Goal: Transaction & Acquisition: Purchase product/service

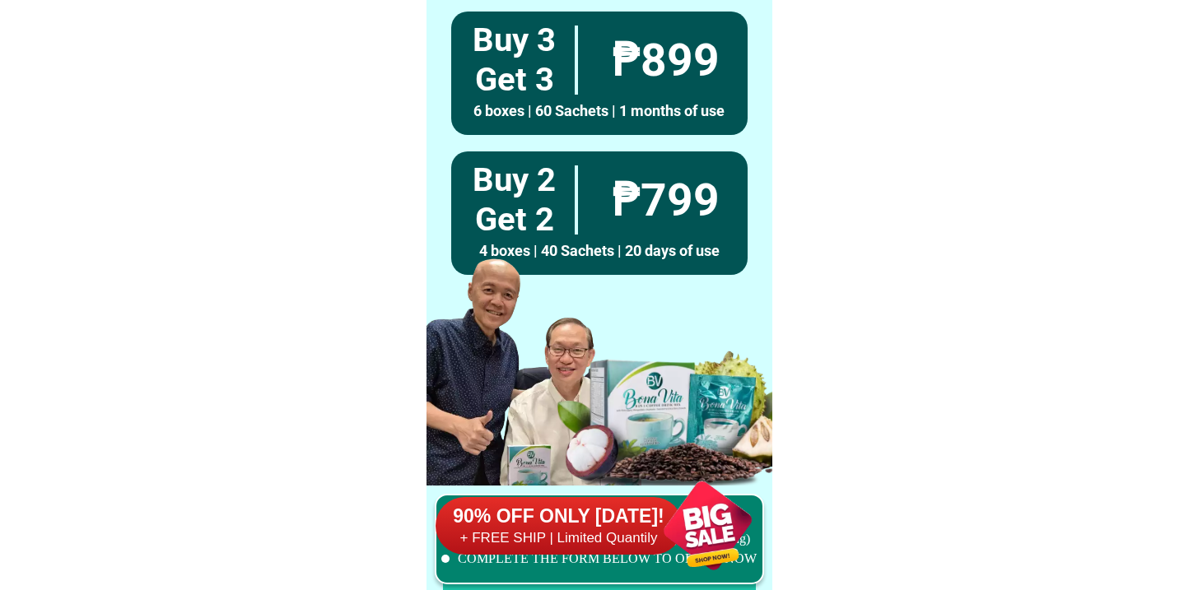
scroll to position [12797, 0]
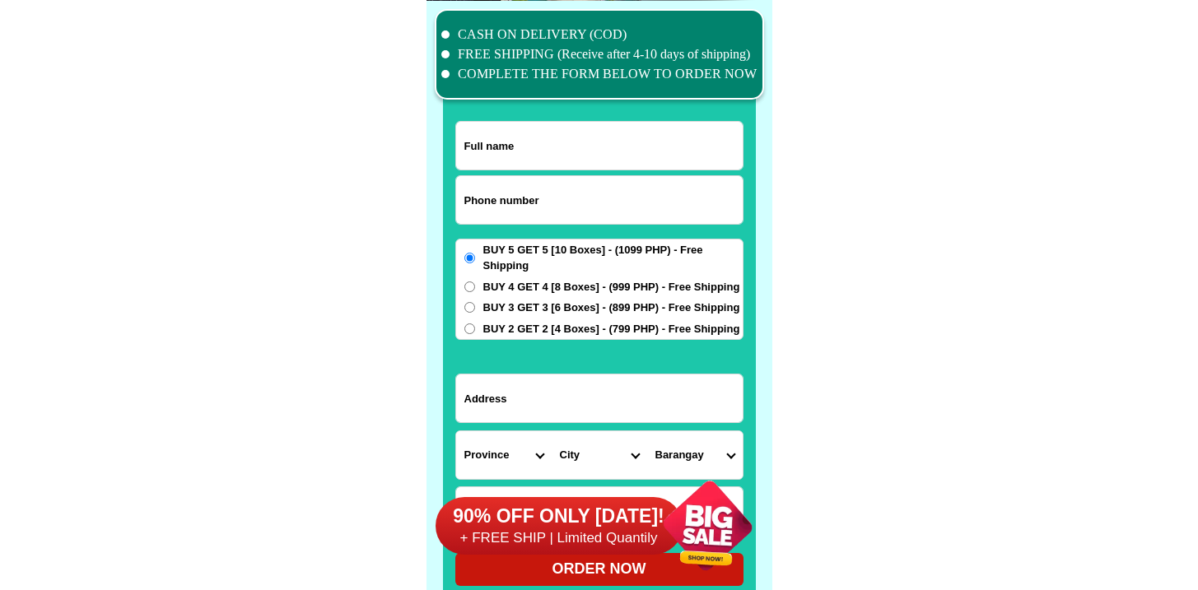
click at [514, 205] on input "Input phone_number" at bounding box center [599, 200] width 286 height 48
paste input "9128366481"
click at [463, 198] on input "9128366481" at bounding box center [599, 200] width 286 height 48
type input "09128366481"
click at [505, 143] on input "Input full_name" at bounding box center [599, 146] width 286 height 48
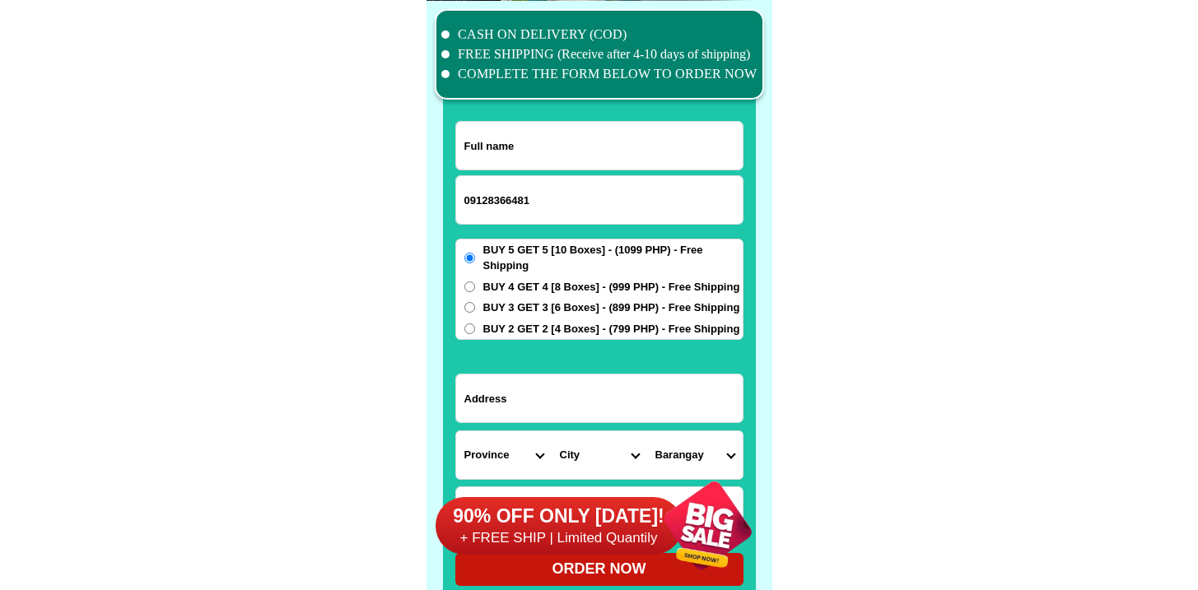
paste input "[PERSON_NAME]"
type input "[PERSON_NAME]"
click at [495, 317] on div "BUY 5 GET 5 [10 Boxes] - (1099 PHP) - Free Shipping BUY 4 GET 4 [8 Boxes] - (99…" at bounding box center [599, 290] width 288 height 102
click at [508, 304] on span "BUY 3 GET 3 [6 Boxes] - (899 PHP) - Free Shipping" at bounding box center [611, 308] width 257 height 16
click at [475, 304] on input "BUY 3 GET 3 [6 Boxes] - (899 PHP) - Free Shipping" at bounding box center [469, 307] width 11 height 11
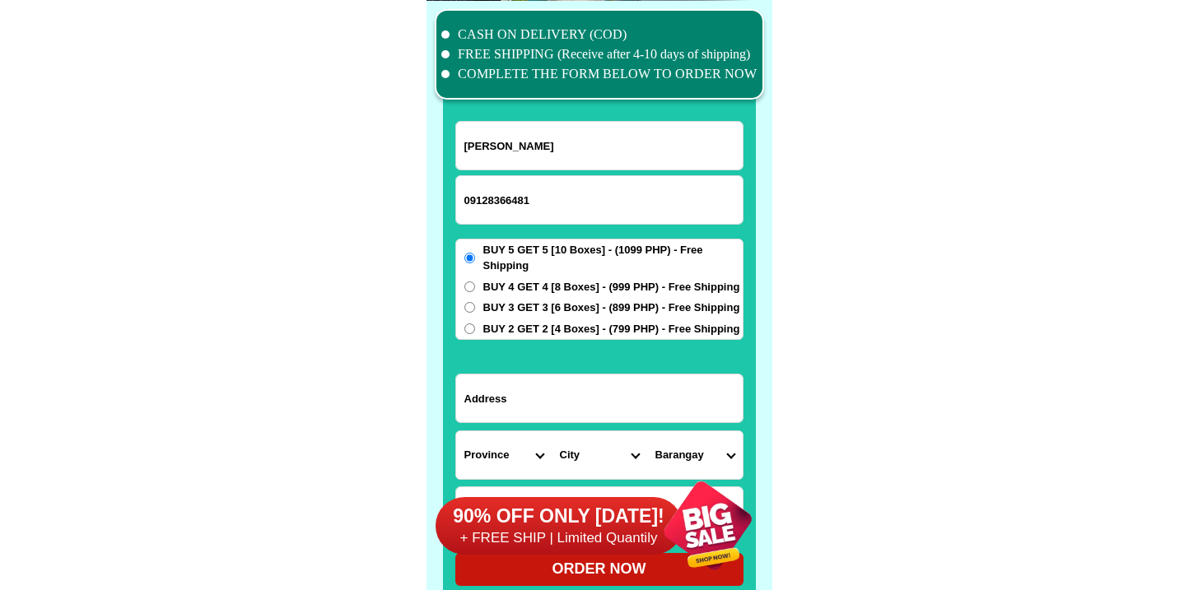
radio input "true"
click at [516, 395] on input "Input address" at bounding box center [599, 399] width 286 height 48
paste input "[GEOGRAPHIC_DATA] ,[GEOGRAPHIC_DATA]"
type input "[GEOGRAPHIC_DATA] ,[GEOGRAPHIC_DATA]"
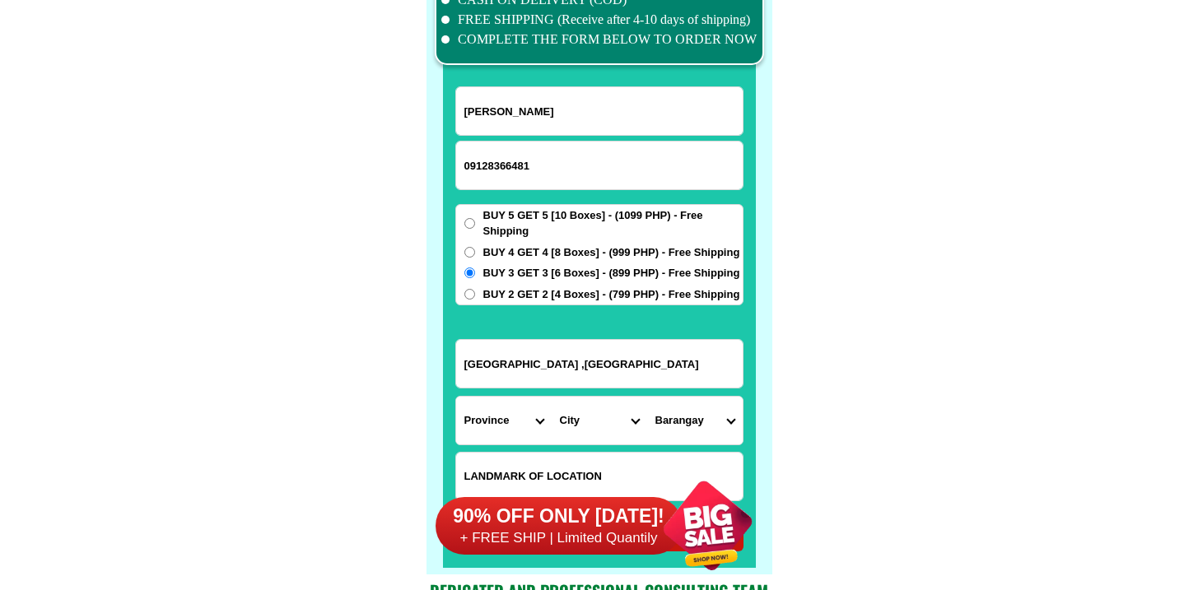
scroll to position [12871, 0]
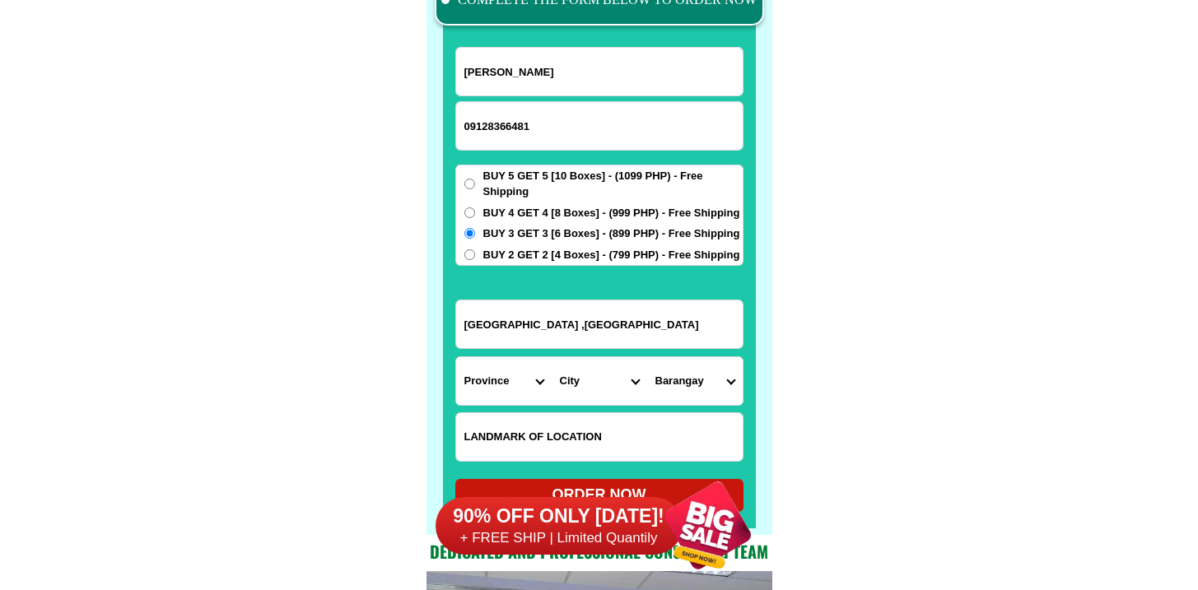
click at [556, 417] on input "Input LANDMARKOFLOCATION" at bounding box center [599, 437] width 286 height 48
paste input "Aqua wave"
type input "Aqua wave"
click at [501, 373] on select "Province [GEOGRAPHIC_DATA] [GEOGRAPHIC_DATA][PERSON_NAME][GEOGRAPHIC_DATA][GEOG…" at bounding box center [503, 381] width 95 height 48
select select "63_225"
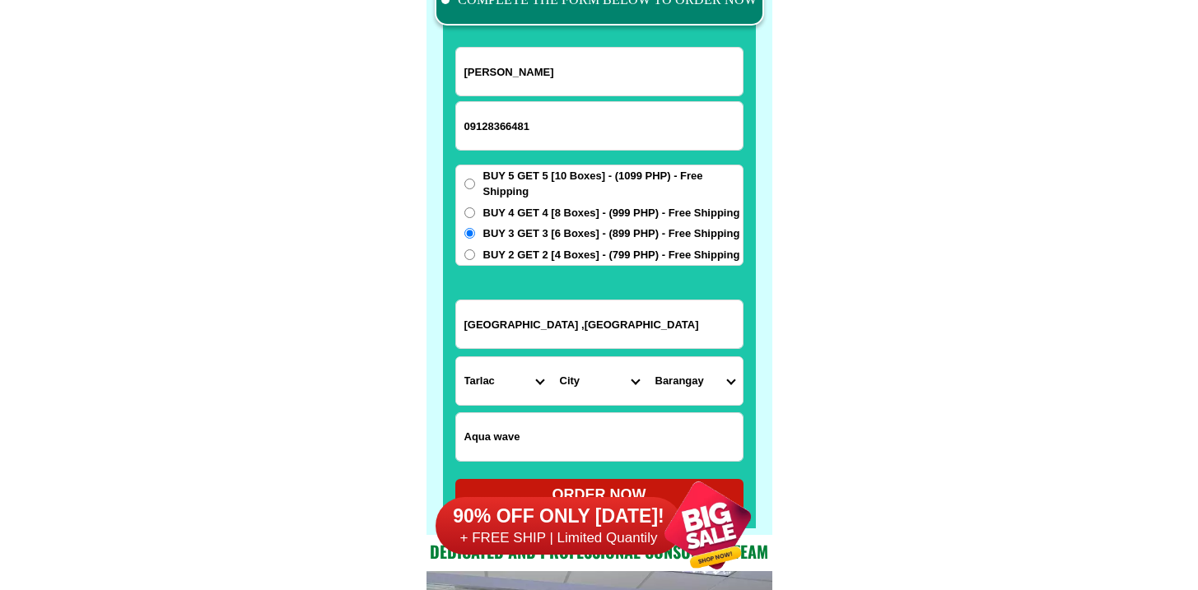
click at [456, 357] on select "Province [GEOGRAPHIC_DATA] [GEOGRAPHIC_DATA][PERSON_NAME][GEOGRAPHIC_DATA][GEOG…" at bounding box center [503, 381] width 95 height 48
click at [627, 357] on select "City Anao Bamban Camiling Capas [PERSON_NAME] Paniqui [PERSON_NAME] [GEOGRAPHIC…" at bounding box center [599, 381] width 95 height 48
click at [611, 362] on select "City Anao Bamban Camiling Capas [PERSON_NAME] Paniqui [PERSON_NAME] [GEOGRAPHIC…" at bounding box center [599, 381] width 95 height 48
drag, startPoint x: 611, startPoint y: 362, endPoint x: 505, endPoint y: 338, distance: 108.0
click at [505, 338] on input "[GEOGRAPHIC_DATA] ,[GEOGRAPHIC_DATA]" at bounding box center [599, 324] width 286 height 48
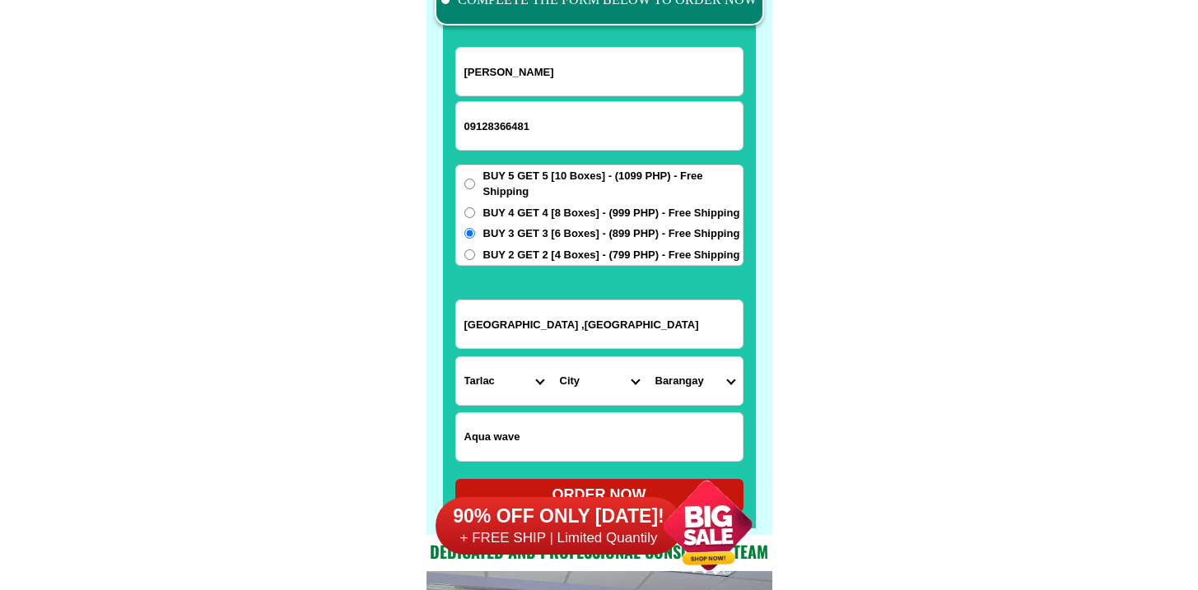
click at [505, 338] on input "[GEOGRAPHIC_DATA] ,[GEOGRAPHIC_DATA]" at bounding box center [599, 324] width 286 height 48
click at [589, 396] on select "City Anao Bamban Camiling Capas [PERSON_NAME] Paniqui [PERSON_NAME] [GEOGRAPHIC…" at bounding box center [599, 381] width 95 height 48
select select "63_2256220"
click at [552, 357] on select "City Anao Bamban Camiling Capas [PERSON_NAME] Paniqui [PERSON_NAME] [GEOGRAPHIC…" at bounding box center [599, 381] width 95 height 48
click at [706, 359] on select "Barangay Aguso [GEOGRAPHIC_DATA] [PERSON_NAME] [GEOGRAPHIC_DATA] [GEOGRAPHIC_DA…" at bounding box center [694, 381] width 95 height 48
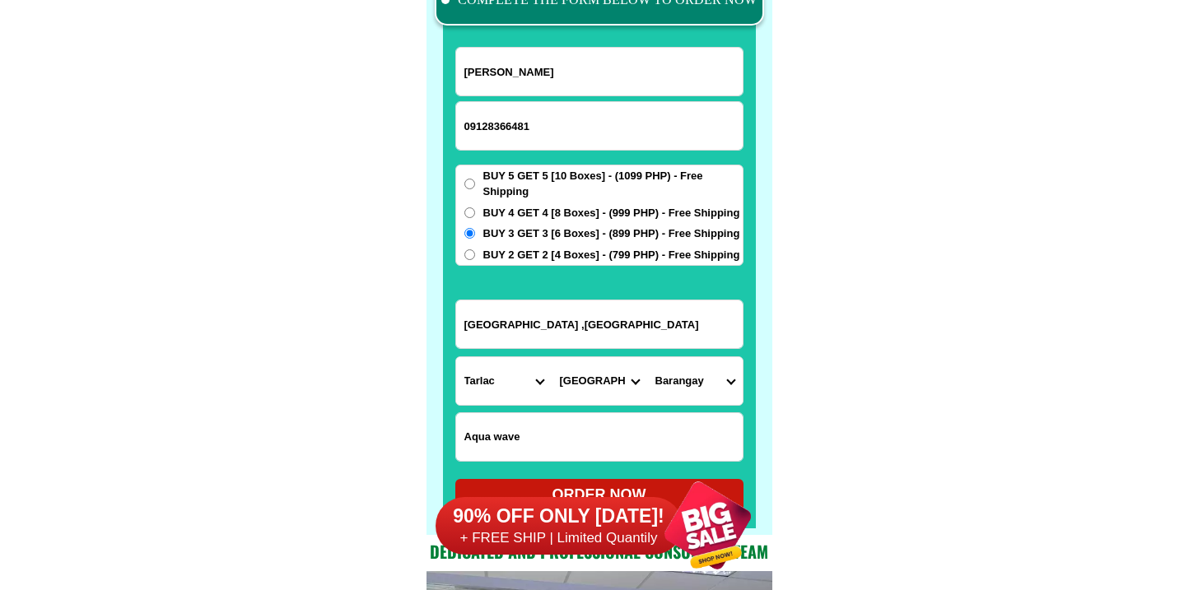
click at [681, 406] on form "[PERSON_NAME] 09128366481 ORDER NOW [GEOGRAPHIC_DATA] ,[GEOGRAPHIC_DATA] [GEOGR…" at bounding box center [599, 279] width 288 height 465
click at [691, 389] on select "Barangay Aguso [GEOGRAPHIC_DATA] [PERSON_NAME] [GEOGRAPHIC_DATA] [GEOGRAPHIC_DA…" at bounding box center [694, 381] width 95 height 48
select select "63_22562204221"
click at [647, 357] on select "Barangay Aguso [GEOGRAPHIC_DATA] [PERSON_NAME] [GEOGRAPHIC_DATA] [GEOGRAPHIC_DA…" at bounding box center [694, 381] width 95 height 48
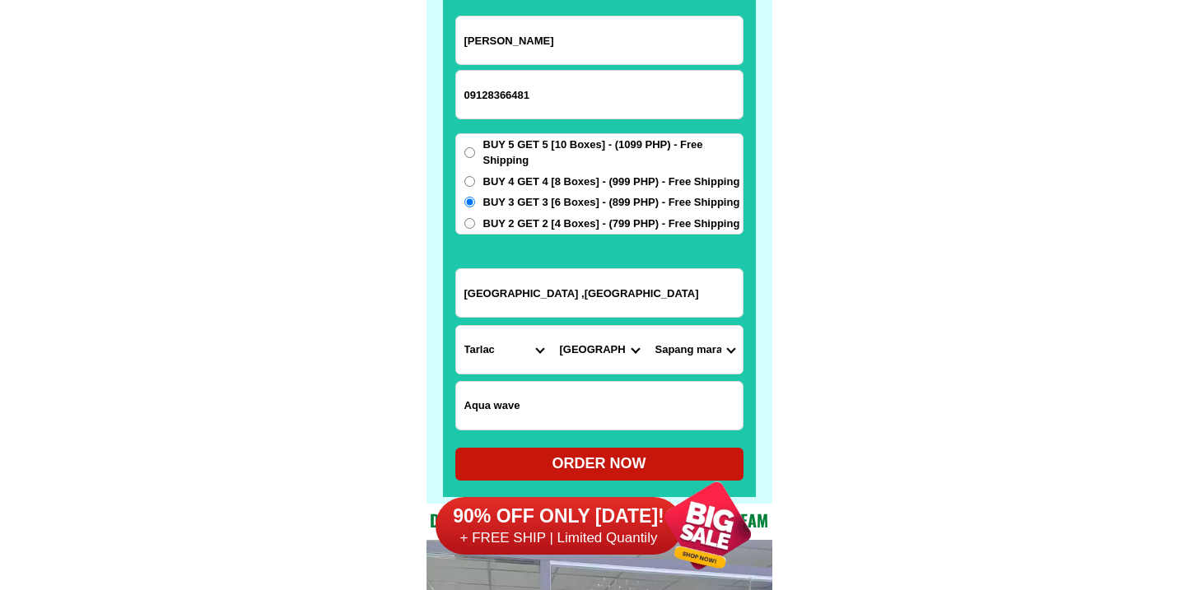
scroll to position [13018, 0]
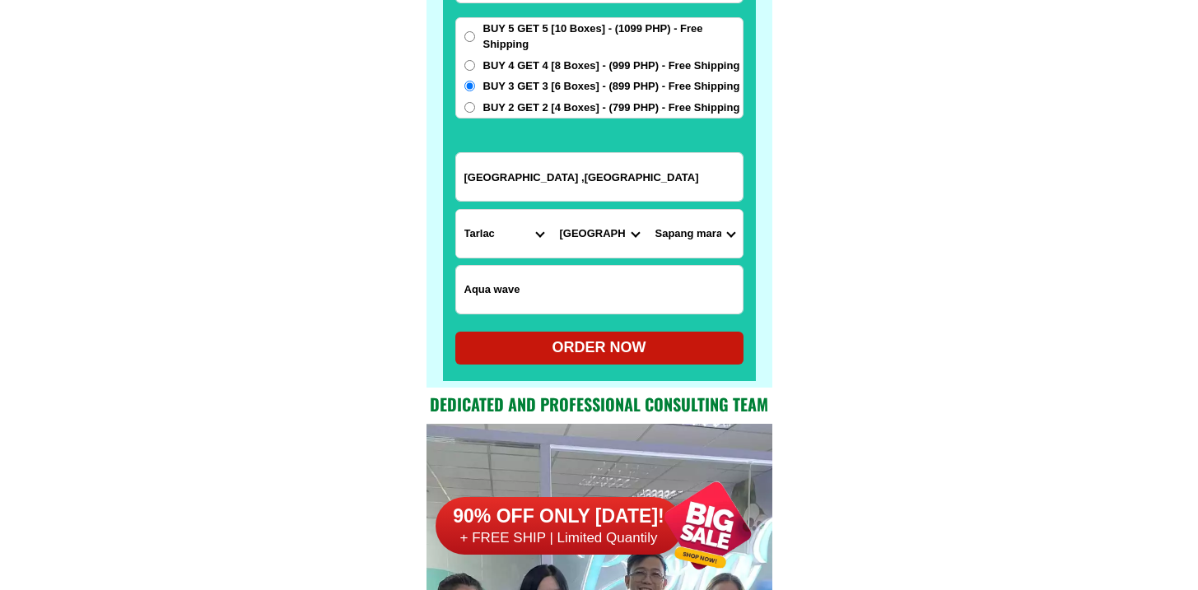
click at [640, 338] on div "ORDER NOW" at bounding box center [599, 348] width 288 height 22
radio input "true"
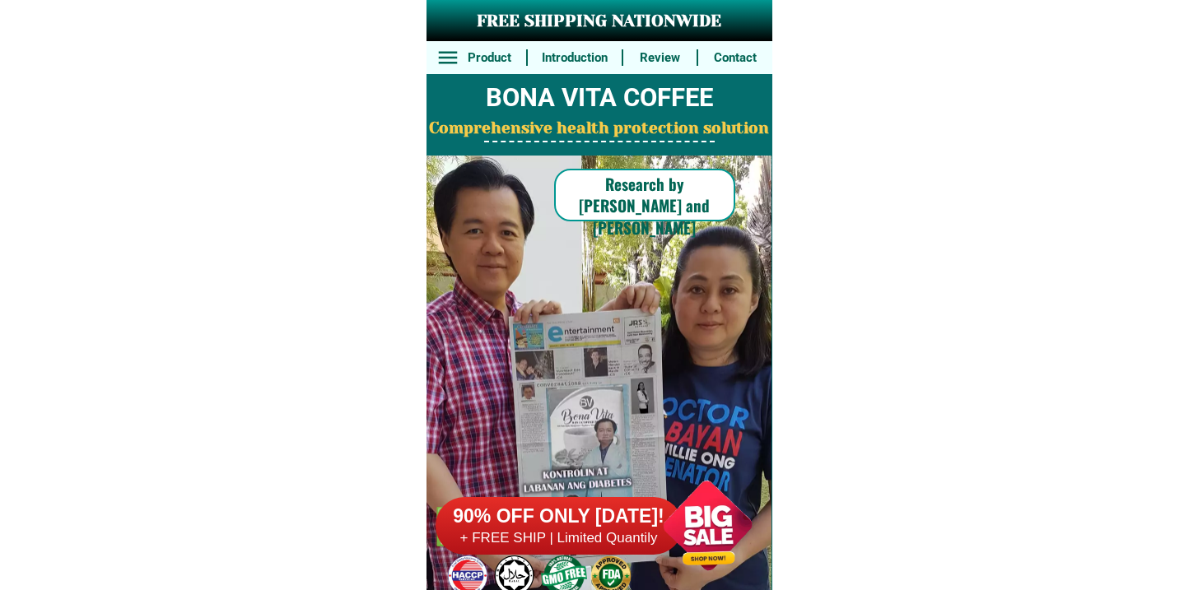
click at [579, 511] on h6 "90% OFF ONLY [DATE]!" at bounding box center [558, 517] width 247 height 25
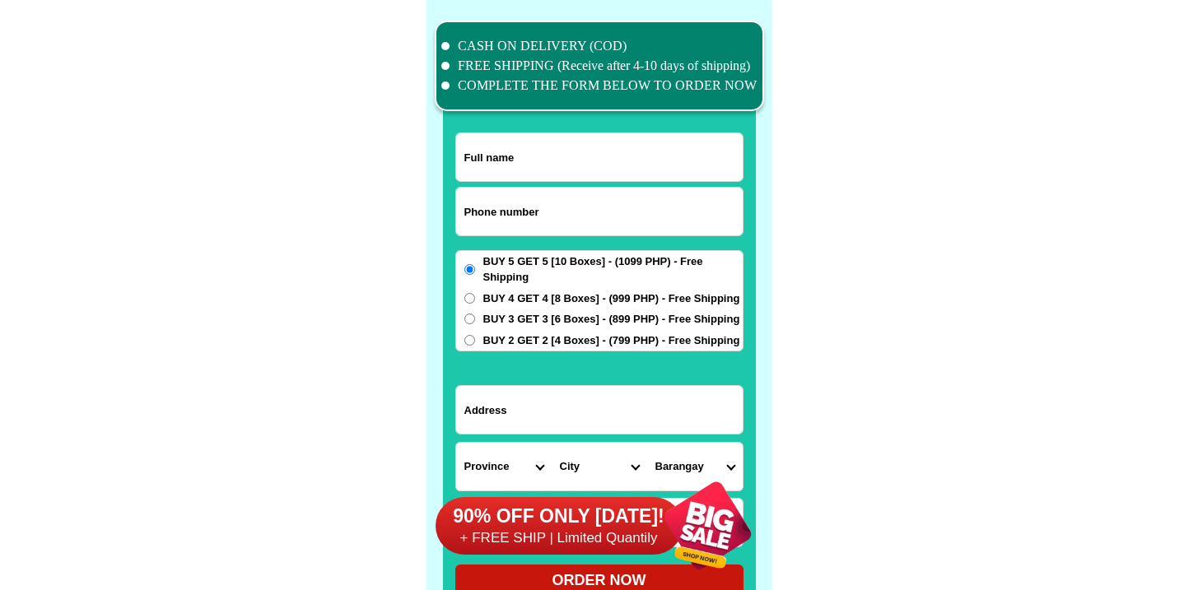
scroll to position [12797, 0]
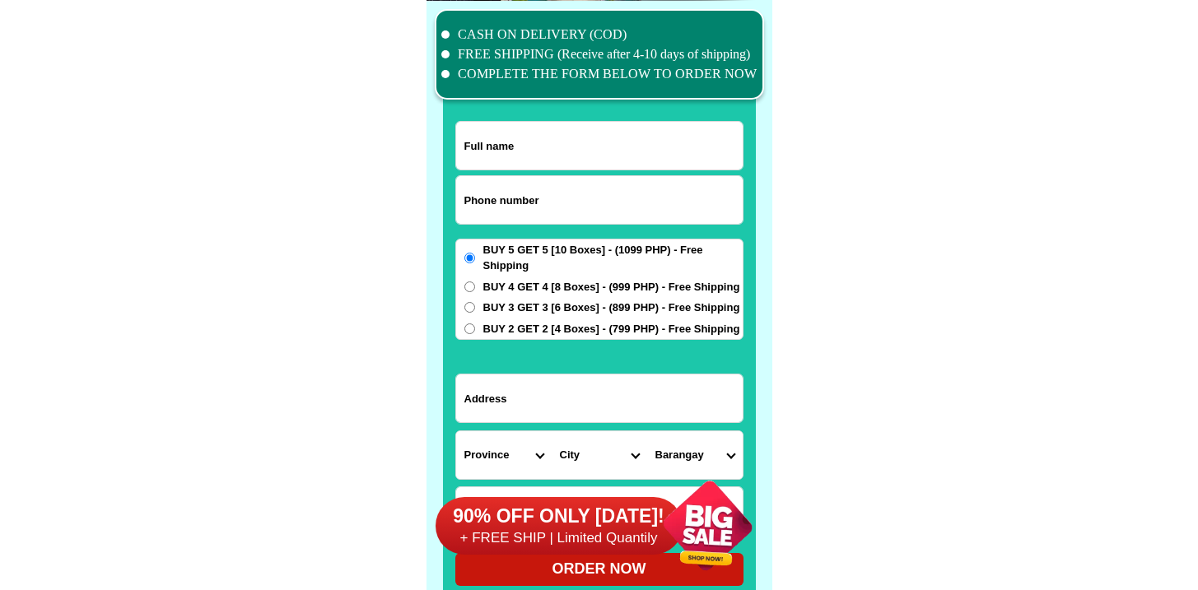
click at [538, 202] on input "Input phone_number" at bounding box center [599, 200] width 286 height 48
paste input "9227745430"
type input "09227745430"
click at [535, 148] on input "Input full_name" at bounding box center [599, 146] width 286 height 48
paste input "Patricio M. Magaso"
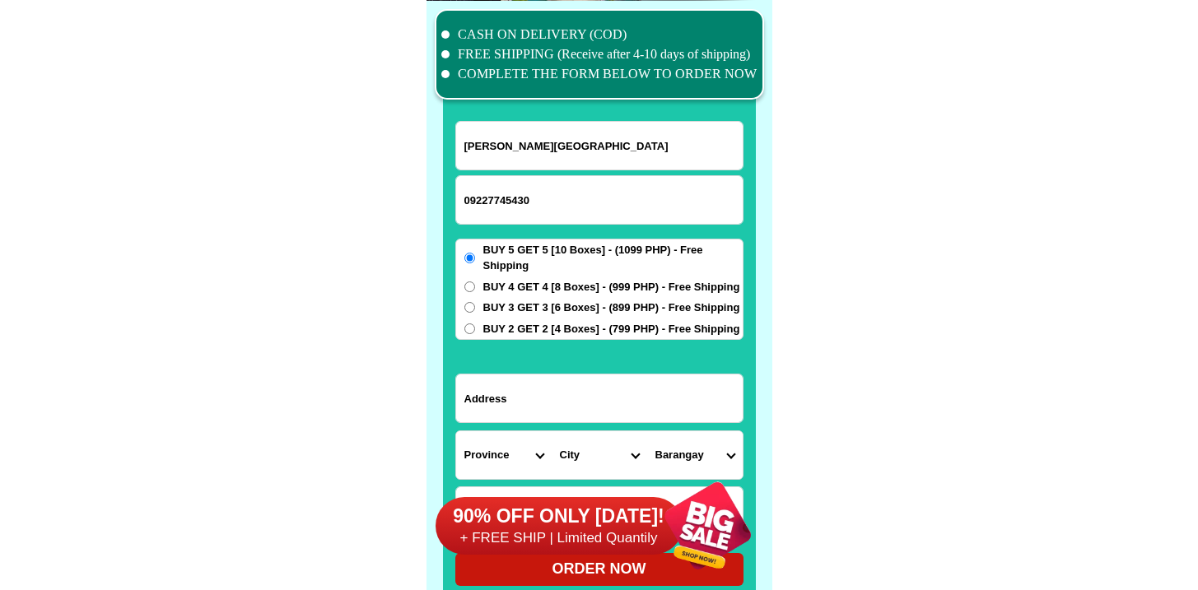
type input "Patricio M. Magaso"
click at [492, 332] on span "BUY 2 GET 2 [4 Boxes] - (799 PHP) - Free Shipping" at bounding box center [611, 329] width 257 height 16
click at [475, 332] on input "BUY 2 GET 2 [4 Boxes] - (799 PHP) - Free Shipping" at bounding box center [469, 329] width 11 height 11
radio input "true"
click at [505, 403] on input "Input address" at bounding box center [599, 399] width 286 height 48
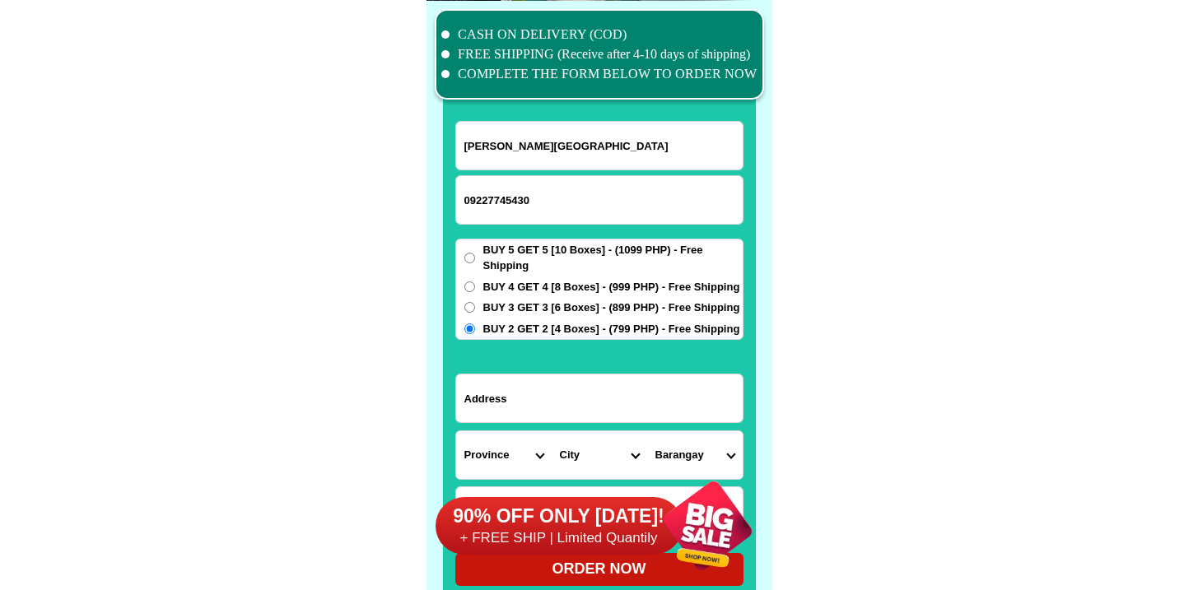
paste input "Ruiz Subd.Talubangi"
type input "Ruiz Subd.Talubangi"
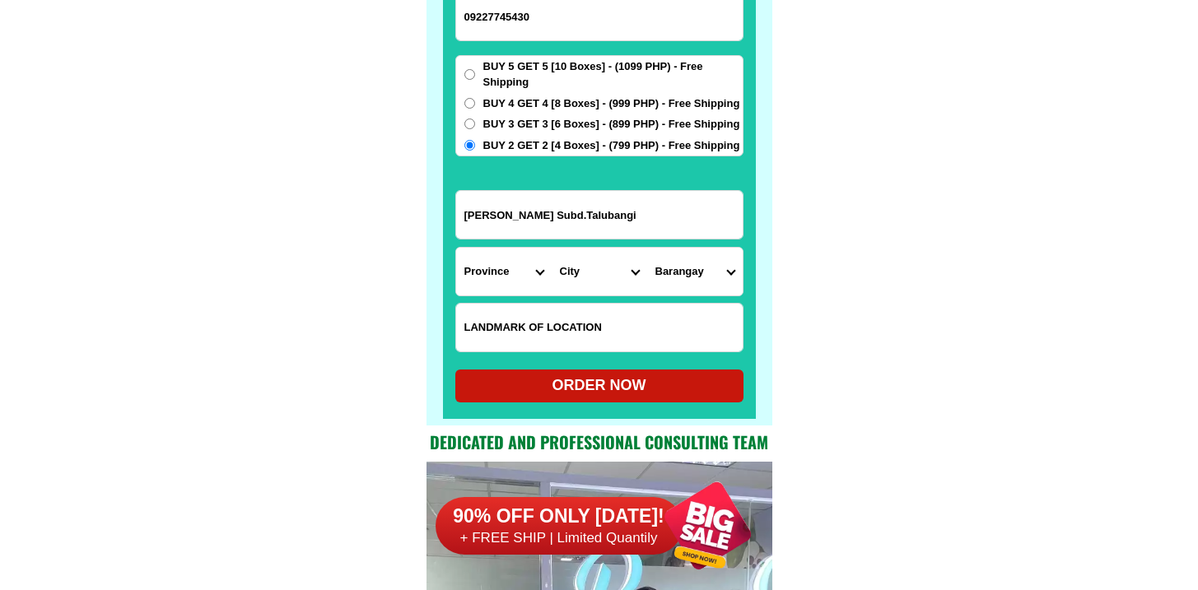
scroll to position [12980, 0]
click at [601, 304] on input "Input LANDMARKOFLOCATION" at bounding box center [599, 328] width 286 height 48
paste input "Old bulangan,street going to Isidro Village."
type input "Old bulangan,street going to Isidro Village."
click at [533, 286] on select "Province [GEOGRAPHIC_DATA] [GEOGRAPHIC_DATA][PERSON_NAME][GEOGRAPHIC_DATA][GEOG…" at bounding box center [503, 272] width 95 height 48
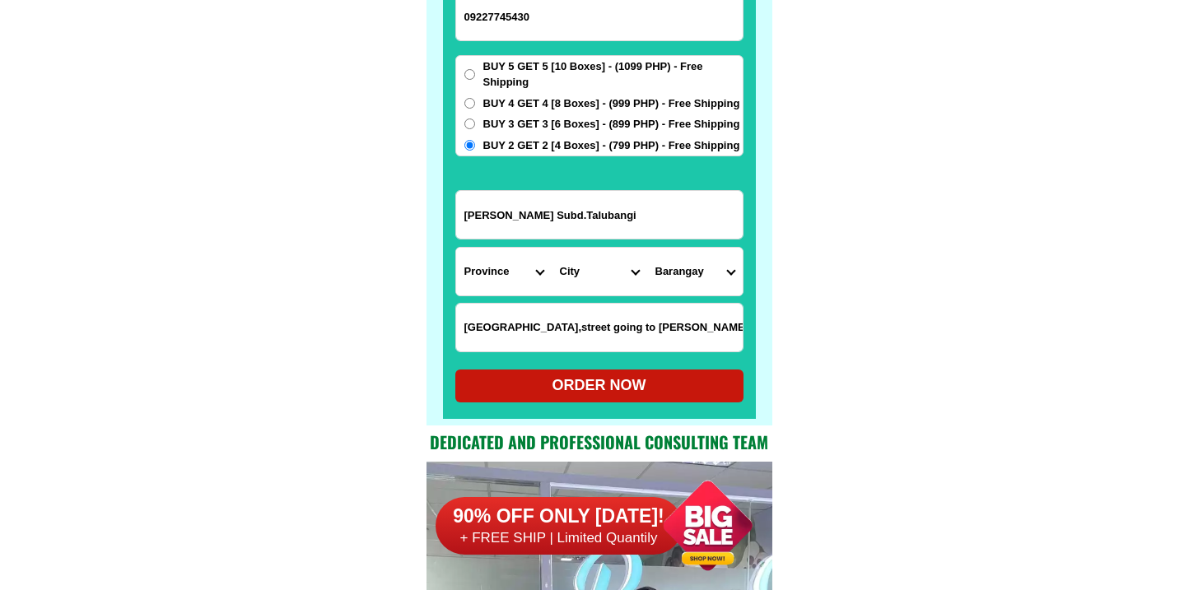
select select "63_396"
click at [456, 248] on select "Province [GEOGRAPHIC_DATA] [GEOGRAPHIC_DATA][PERSON_NAME][GEOGRAPHIC_DATA][GEOG…" at bounding box center [503, 272] width 95 height 48
click at [566, 255] on select "City Bacolod-city Bago-city Binalbagan Cadiz-city Candoni Cauayan Enrique-b.-ma…" at bounding box center [599, 272] width 95 height 48
select select "63_3964678"
click at [552, 248] on select "City Bacolod-city Bago-city Binalbagan Cadiz-city Candoni Cauayan Enrique-b.-ma…" at bounding box center [599, 272] width 95 height 48
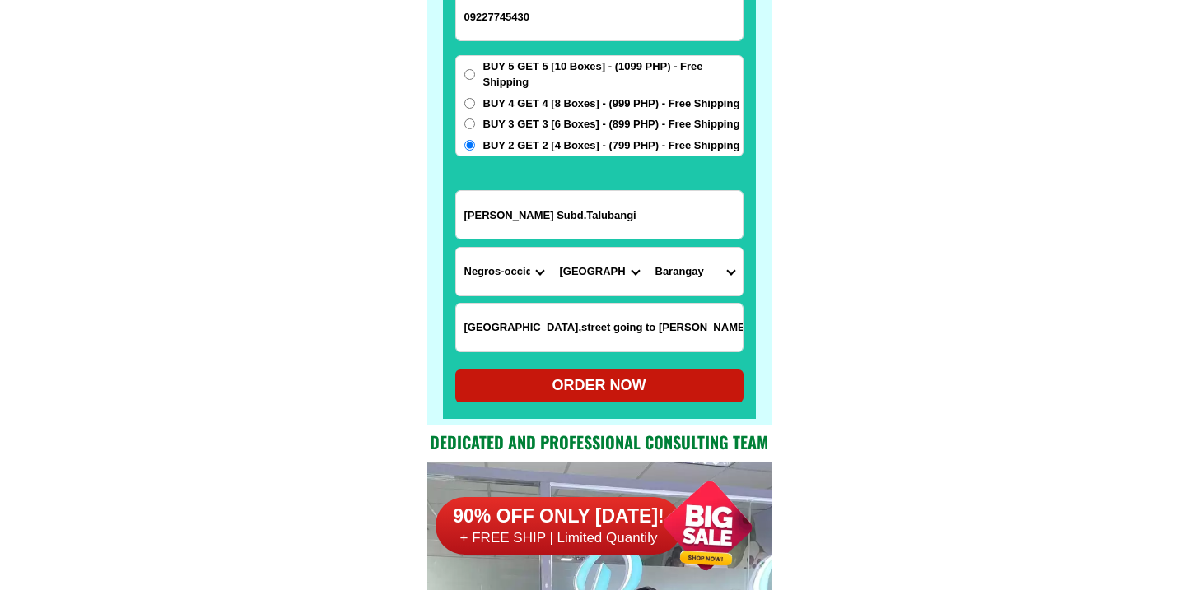
click at [687, 272] on select "Barangay Bantayan Barangay 1 (pob.) Barangay 2 (pob.) Barangay 3 (pob.) Baranga…" at bounding box center [694, 272] width 95 height 48
select select "63_396467859810"
click at [647, 248] on select "Barangay Bantayan Barangay 1 (pob.) Barangay 2 (pob.) Barangay 3 (pob.) Baranga…" at bounding box center [694, 272] width 95 height 48
click at [592, 373] on div "ORDER NOW" at bounding box center [599, 386] width 288 height 33
radio input "true"
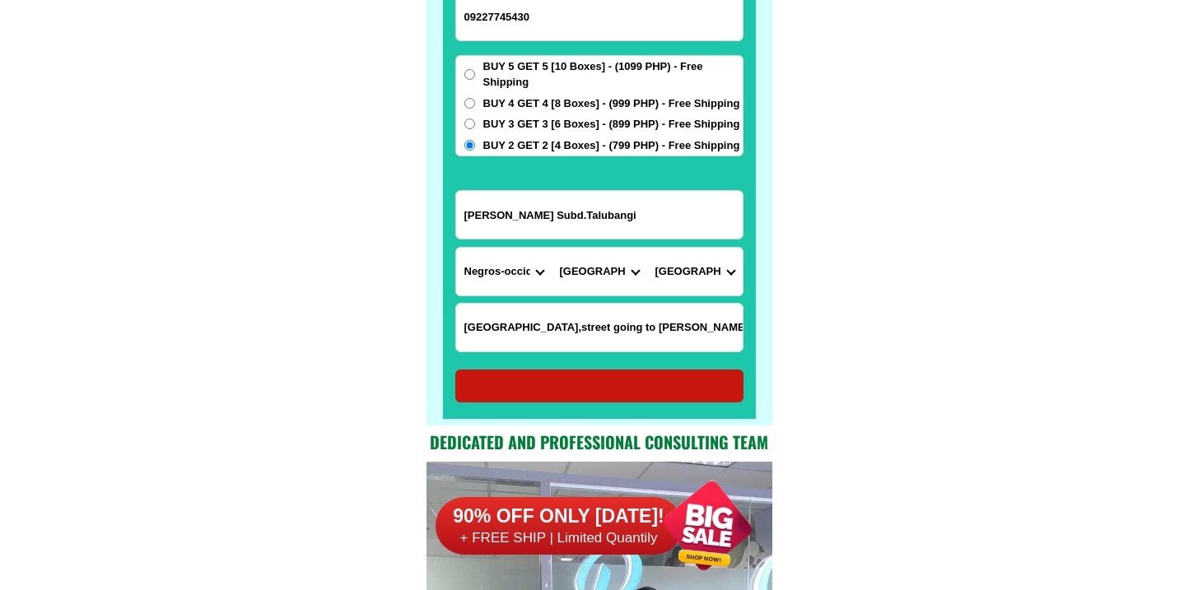
radio input "true"
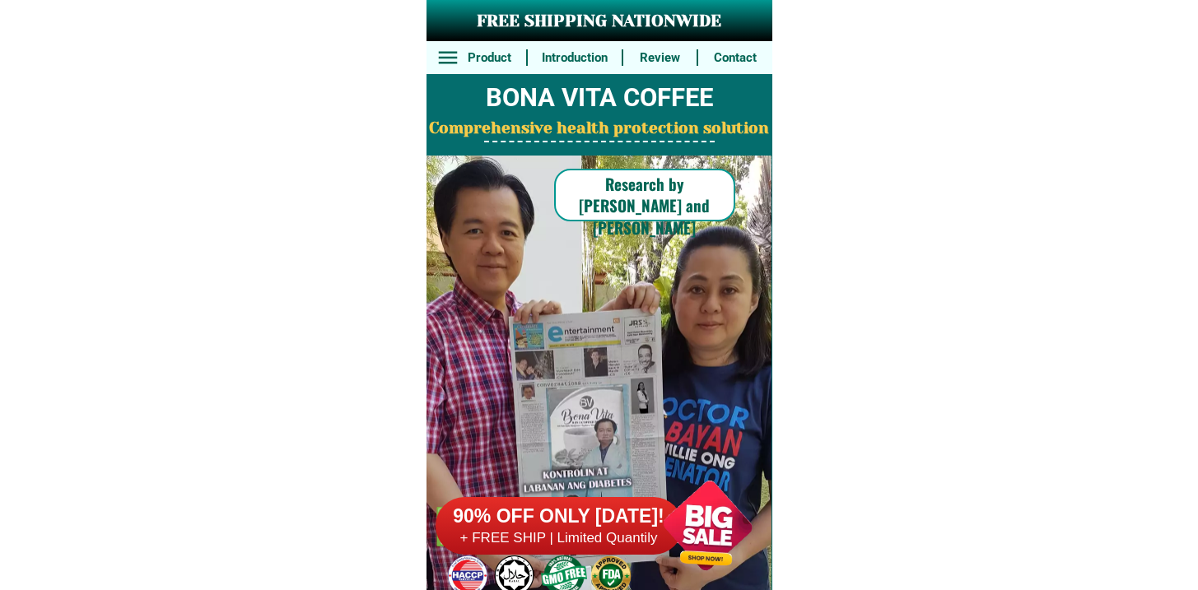
click at [511, 510] on h6 "90% OFF ONLY [DATE]!" at bounding box center [558, 517] width 247 height 25
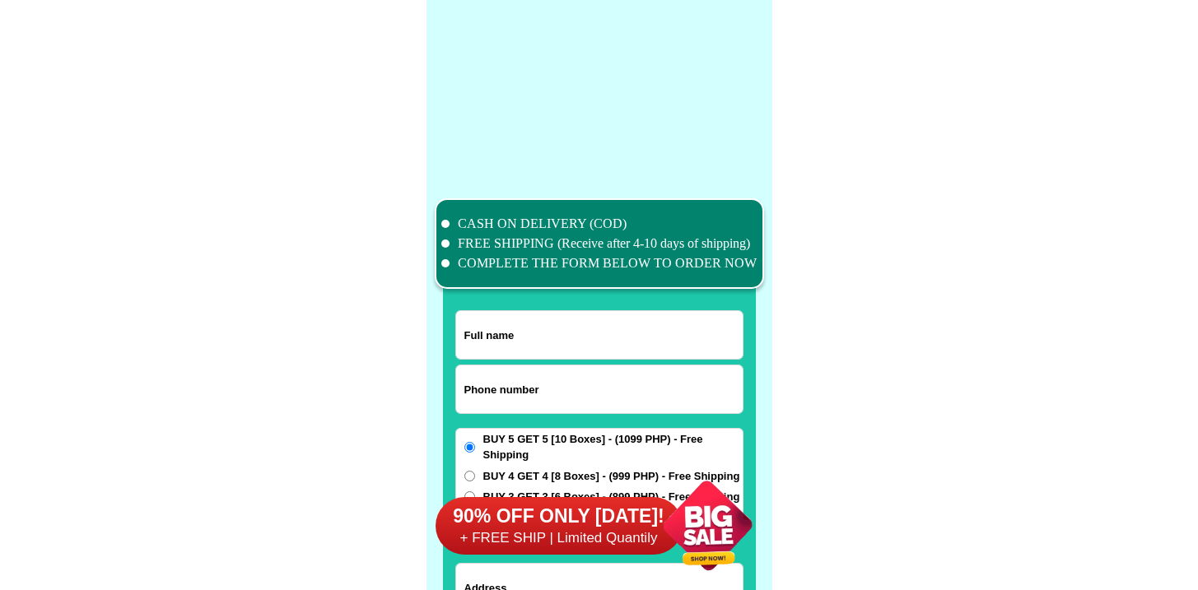
scroll to position [12797, 0]
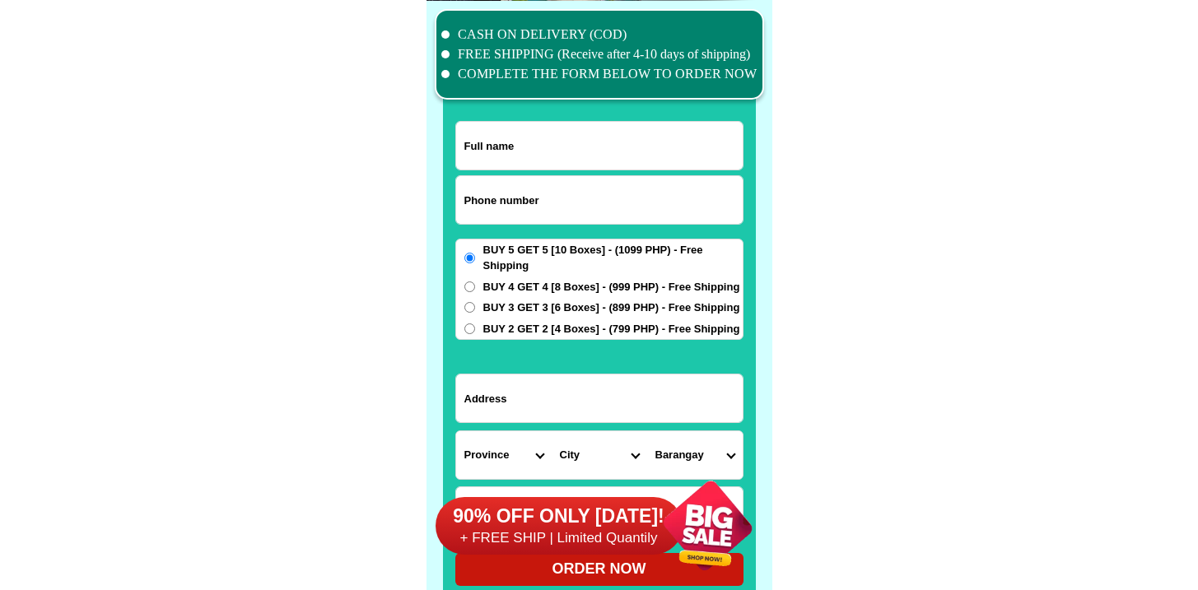
click at [494, 192] on input "Input phone_number" at bounding box center [599, 200] width 286 height 48
paste input "9637727024"
type input "09637727024"
click at [543, 143] on input "Input full_name" at bounding box center [599, 146] width 286 height 48
paste input "olfato elizabeth"
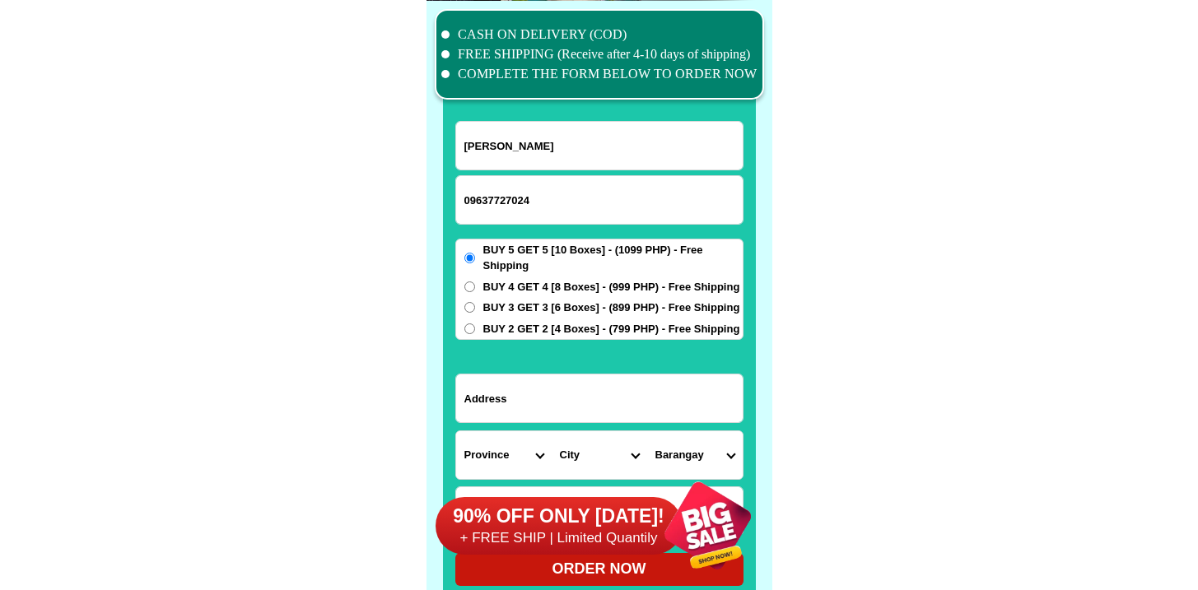
type input "olfato elizabeth"
click at [533, 448] on select "Province [GEOGRAPHIC_DATA] [GEOGRAPHIC_DATA][PERSON_NAME][GEOGRAPHIC_DATA][GEOG…" at bounding box center [503, 455] width 95 height 48
click at [541, 392] on input "Input address" at bounding box center [599, 399] width 286 height 48
paste input "beside puregold g.m.a."
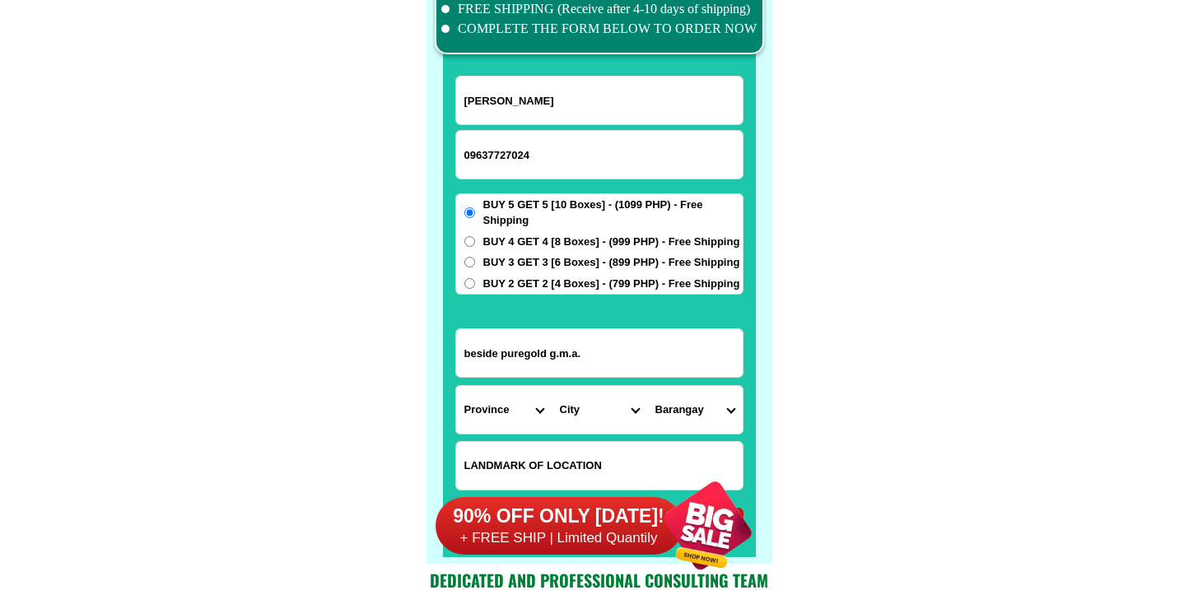
scroll to position [12843, 0]
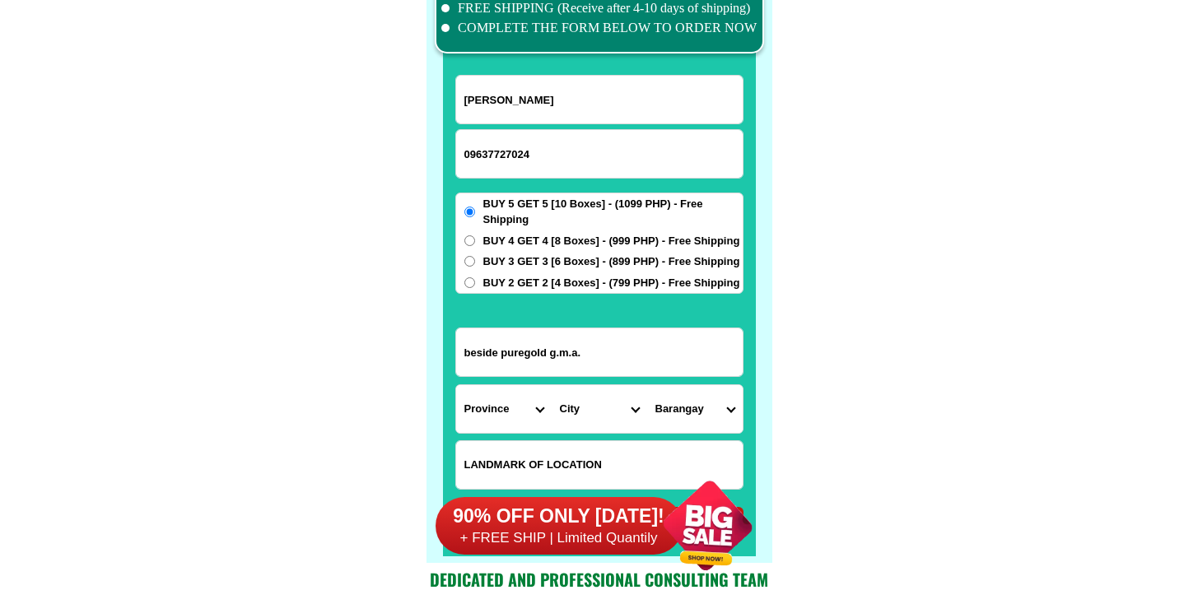
type input "beside puregold g.m.a."
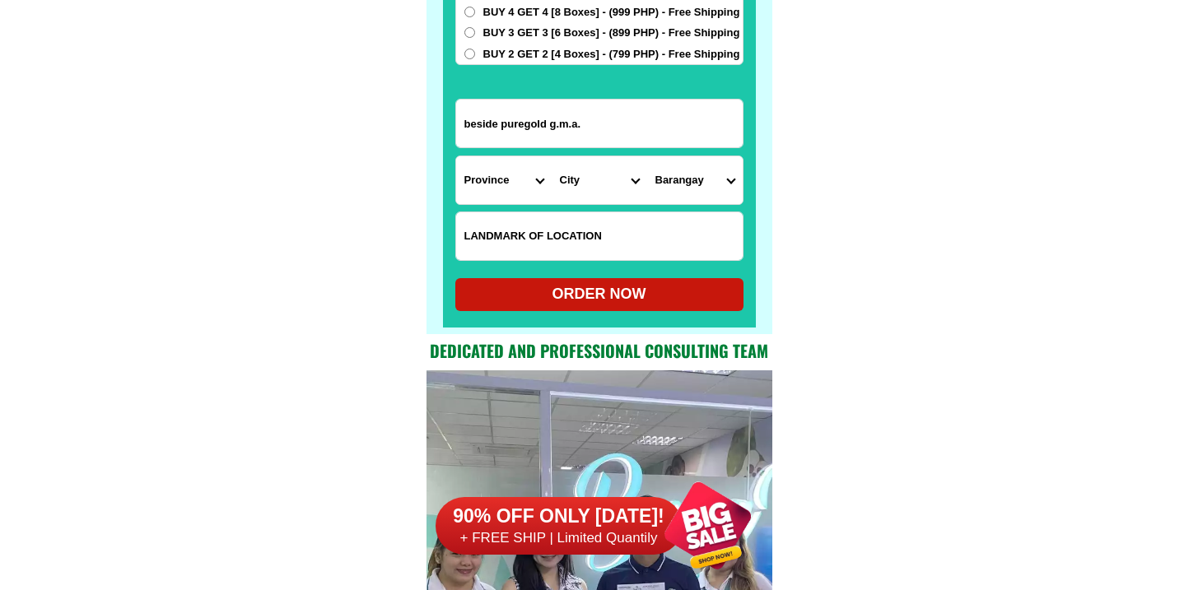
click at [483, 217] on input "Input LANDMARKOFLOCATION" at bounding box center [599, 236] width 286 height 48
click at [492, 198] on select "Province [GEOGRAPHIC_DATA] [GEOGRAPHIC_DATA][PERSON_NAME][GEOGRAPHIC_DATA][GEOG…" at bounding box center [503, 180] width 95 height 48
select select "63_826"
click at [456, 156] on select "Province [GEOGRAPHIC_DATA] [GEOGRAPHIC_DATA][PERSON_NAME][GEOGRAPHIC_DATA][GEOG…" at bounding box center [503, 180] width 95 height 48
click at [568, 191] on select "City Alfonso Amadeo Bacoor Carmona Cavite-city Cavite-magallanes Cavite-rosario…" at bounding box center [599, 180] width 95 height 48
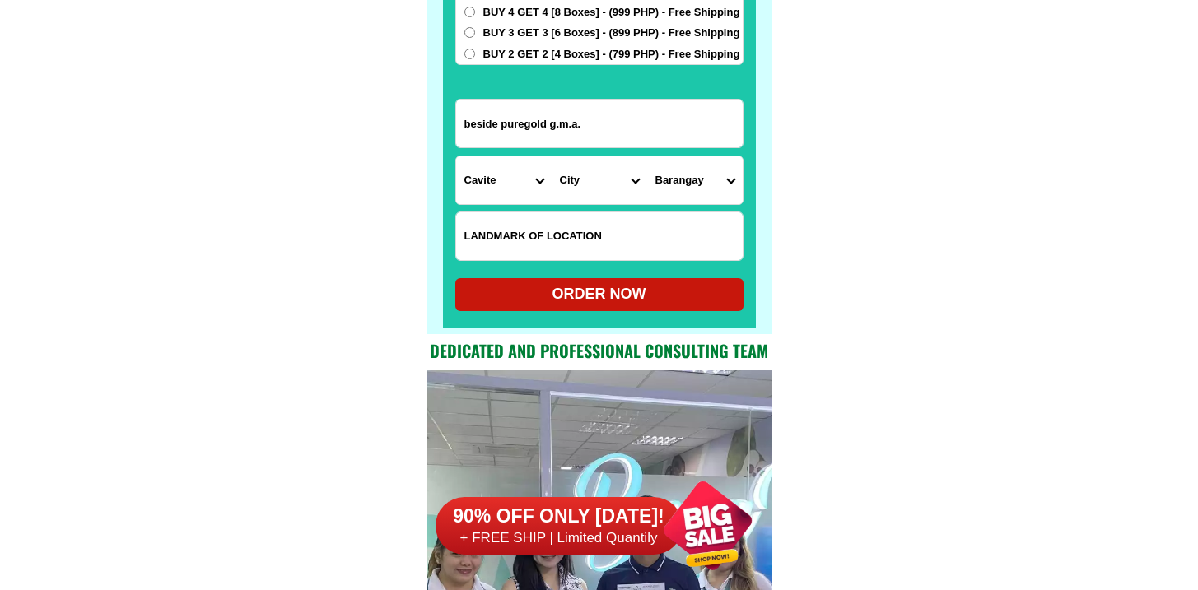
select select "63_8266429"
click at [552, 156] on select "City Alfonso Amadeo Bacoor Carmona Cavite-city Cavite-magallanes Cavite-rosario…" at bounding box center [599, 180] width 95 height 48
click at [688, 184] on select "Barangay Aldiano olaes Barangay 1 poblacion (area i) Barangay 2 poblacion Baran…" at bounding box center [694, 180] width 95 height 48
select select "63_82664298076"
click at [647, 156] on select "Barangay Aldiano olaes Barangay 1 poblacion (area i) Barangay 2 poblacion Baran…" at bounding box center [694, 180] width 95 height 48
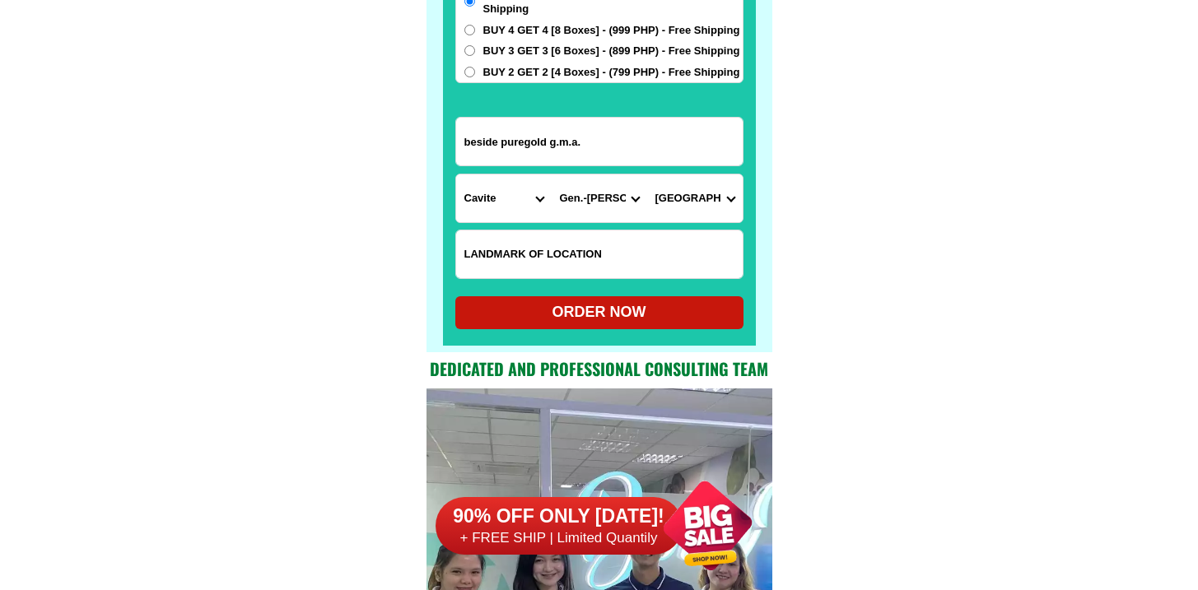
scroll to position [13030, 0]
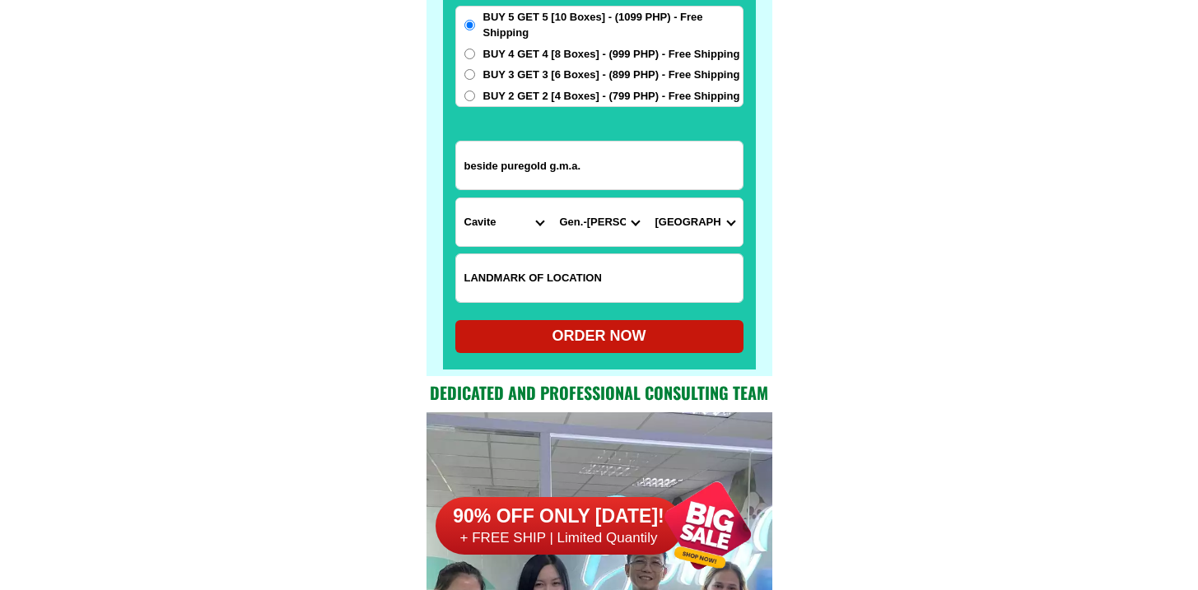
click at [519, 57] on span "BUY 4 GET 4 [8 Boxes] - (999 PHP) - Free Shipping" at bounding box center [611, 54] width 257 height 16
click at [475, 57] on input "BUY 4 GET 4 [8 Boxes] - (999 PHP) - Free Shipping" at bounding box center [469, 54] width 11 height 11
click at [584, 328] on div "ORDER NOW" at bounding box center [599, 336] width 288 height 22
radio input "true"
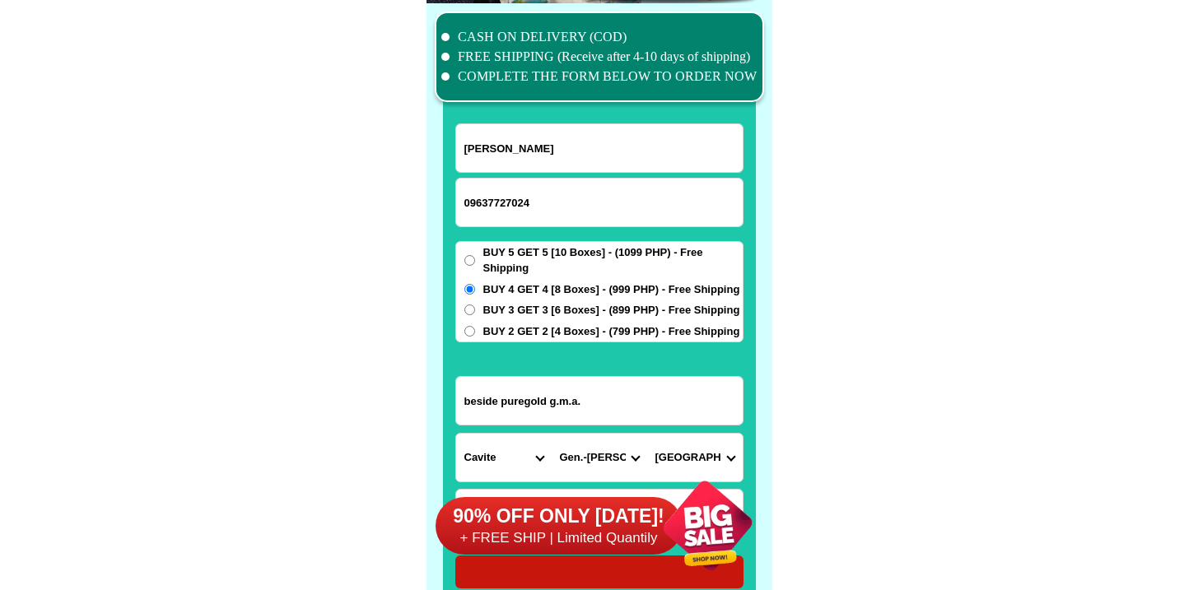
scroll to position [12746, 0]
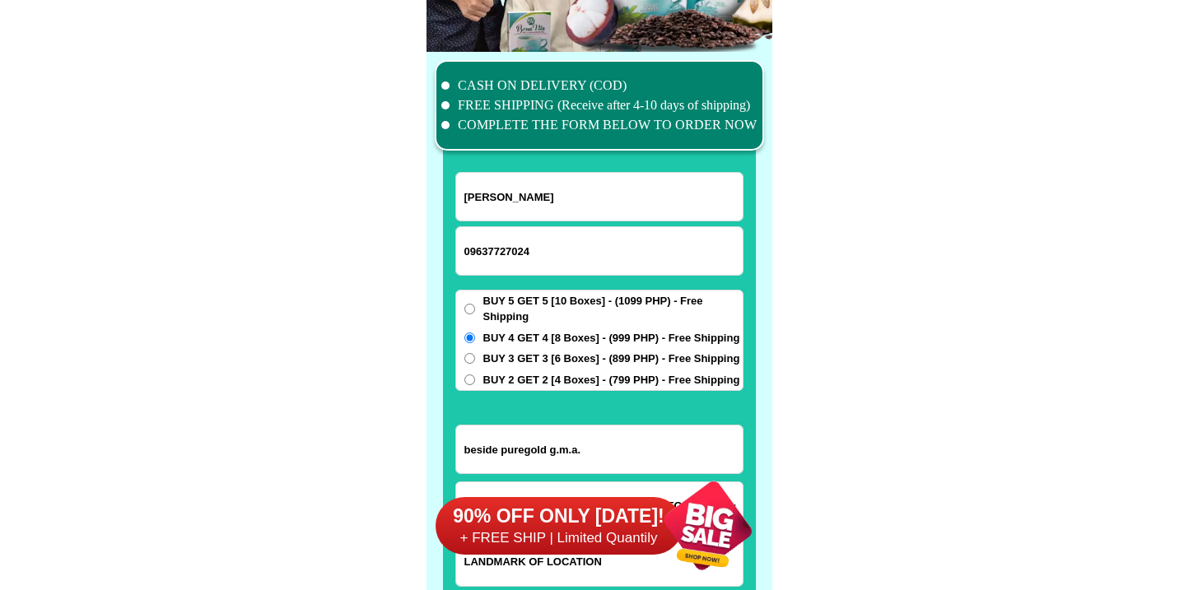
radio input "true"
